Goal: Transaction & Acquisition: Purchase product/service

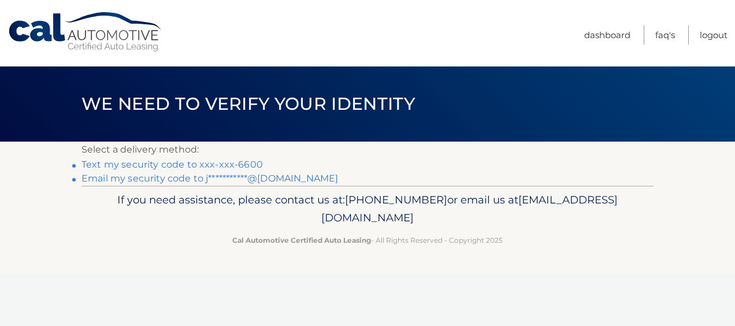
click at [107, 163] on link "Text my security code to xxx-xxx-6600" at bounding box center [171, 164] width 181 height 11
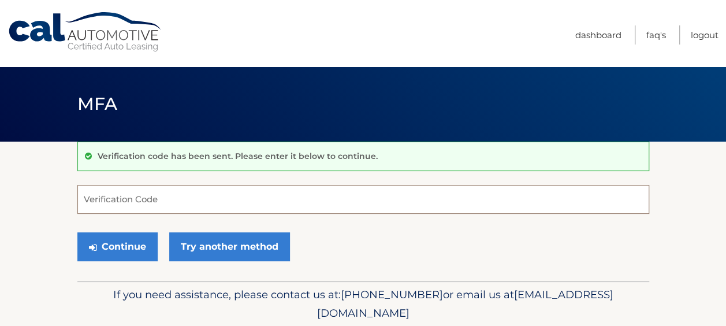
click at [119, 198] on input "Verification Code" at bounding box center [363, 199] width 572 height 29
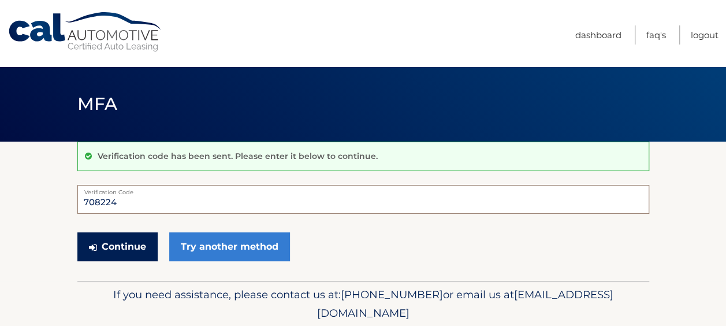
type input "708224"
click at [116, 246] on button "Continue" at bounding box center [117, 246] width 80 height 29
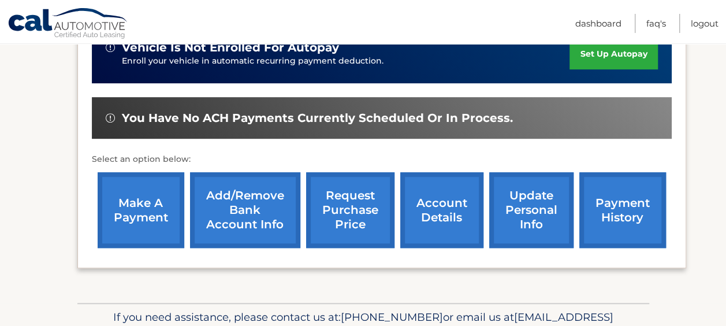
scroll to position [347, 0]
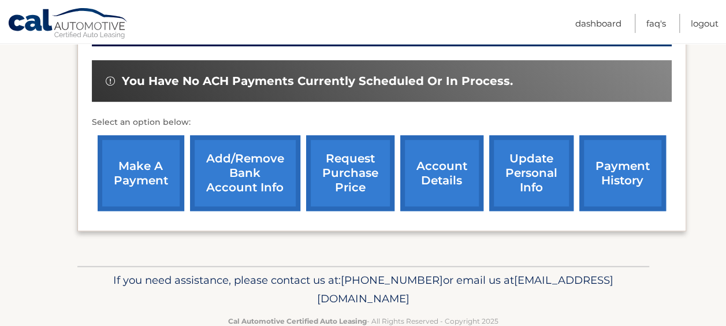
click at [133, 162] on link "make a payment" at bounding box center [141, 173] width 87 height 76
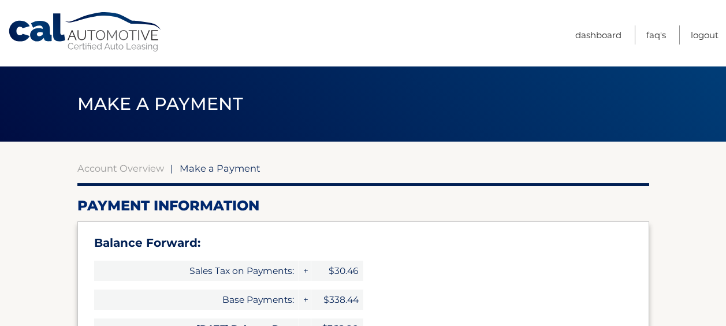
select select "YWZmN2IzOWItMmZhMC00YzUzLWIwYWEtZWIwNmJlYzdiY2Zk"
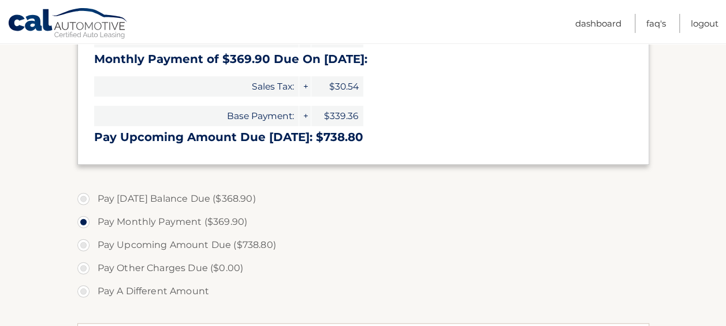
scroll to position [347, 0]
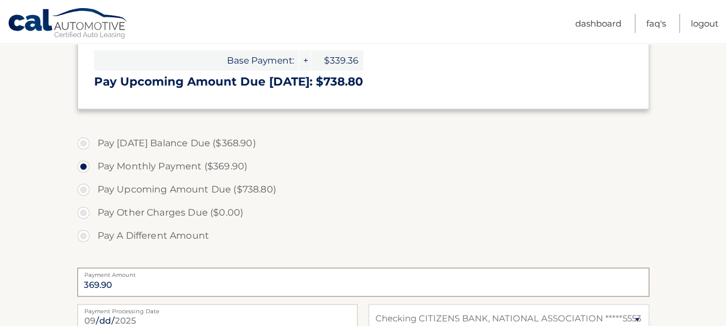
click at [129, 283] on input "369.90" at bounding box center [363, 282] width 572 height 29
click at [125, 283] on input "369.90" at bounding box center [363, 282] width 572 height 29
click at [83, 235] on label "Pay A Different Amount" at bounding box center [363, 235] width 572 height 23
click at [83, 235] on input "Pay A Different Amount" at bounding box center [88, 233] width 12 height 18
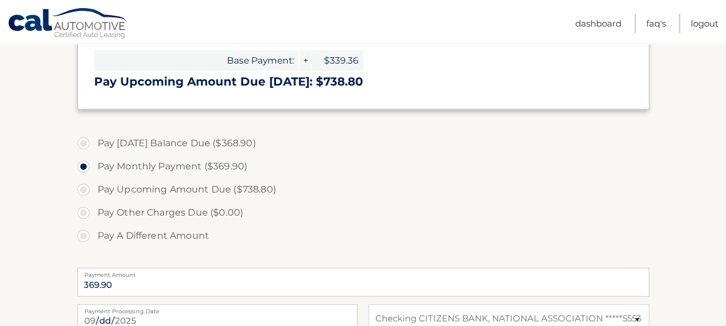
radio input "true"
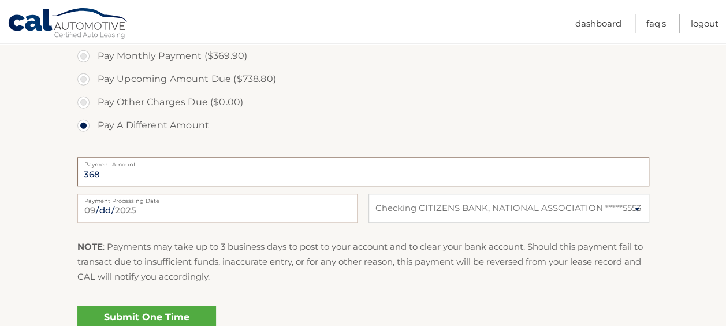
scroll to position [577, 0]
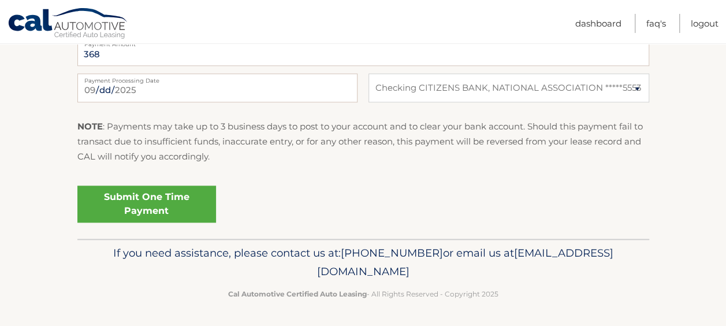
click at [128, 208] on link "Submit One Time Payment" at bounding box center [146, 204] width 139 height 37
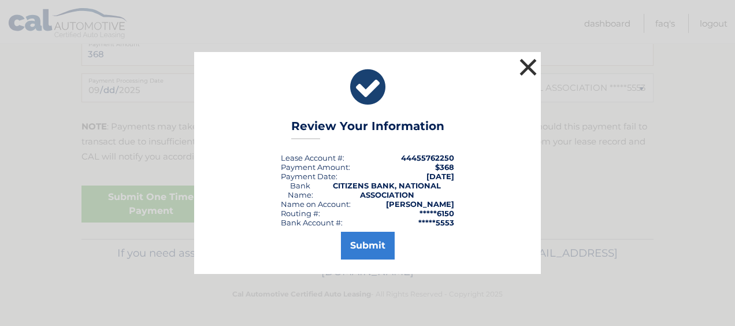
click at [529, 64] on button "×" at bounding box center [528, 66] width 23 height 23
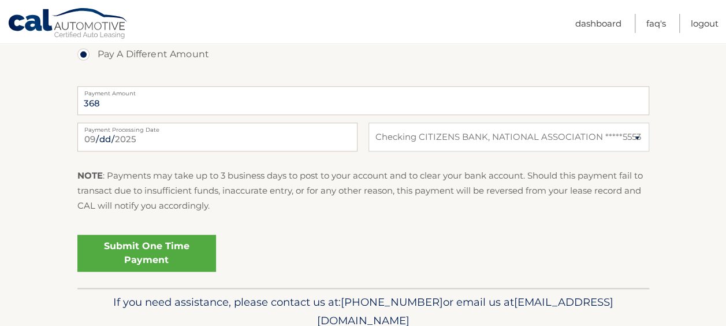
scroll to position [404, 0]
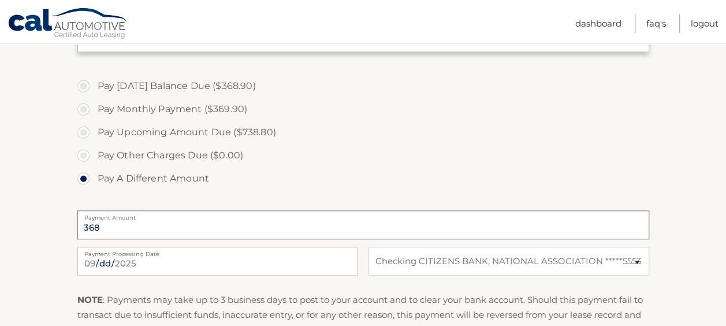
click at [105, 224] on input "368" at bounding box center [363, 224] width 572 height 29
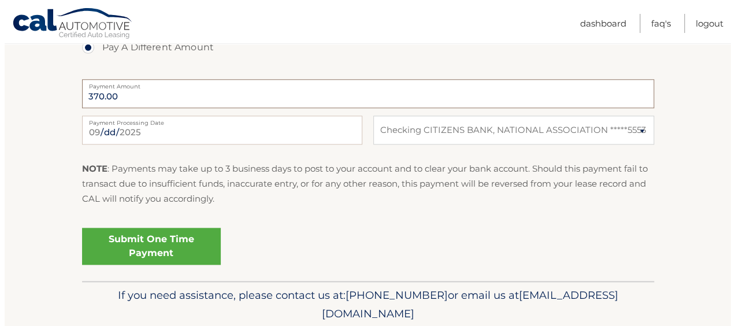
scroll to position [577, 0]
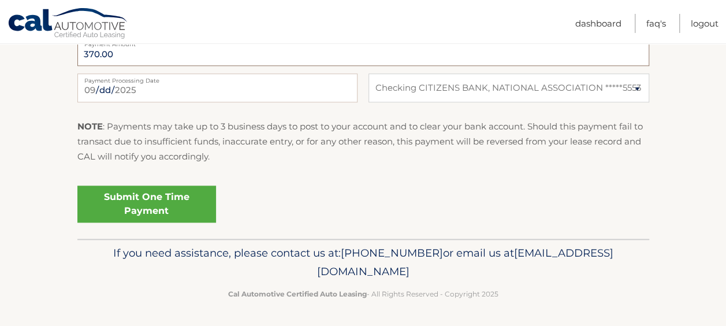
type input "370.00"
click at [138, 195] on link "Submit One Time Payment" at bounding box center [146, 204] width 139 height 37
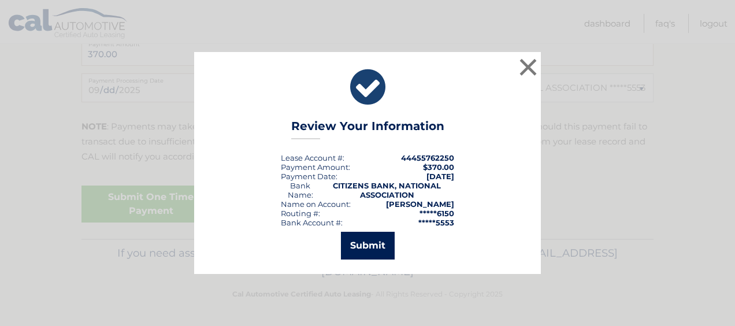
click at [353, 242] on button "Submit" at bounding box center [368, 246] width 54 height 28
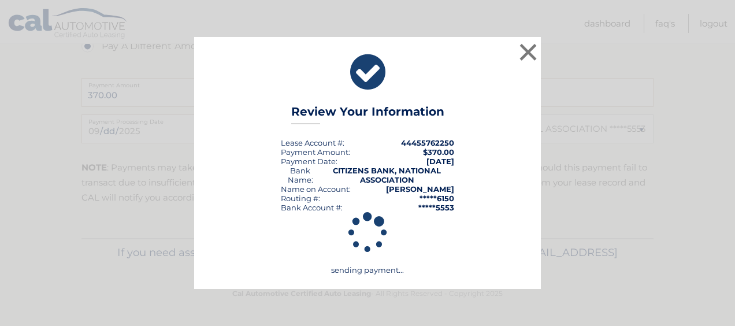
scroll to position [536, 0]
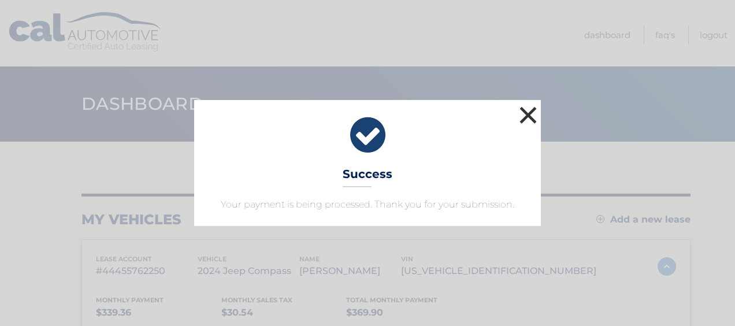
click at [526, 113] on button "×" at bounding box center [528, 114] width 23 height 23
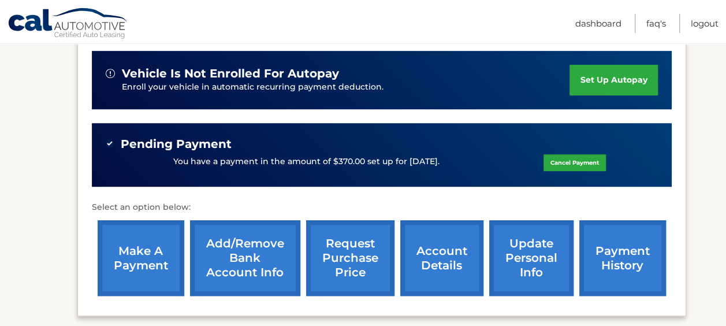
scroll to position [289, 0]
